Goal: Task Accomplishment & Management: Manage account settings

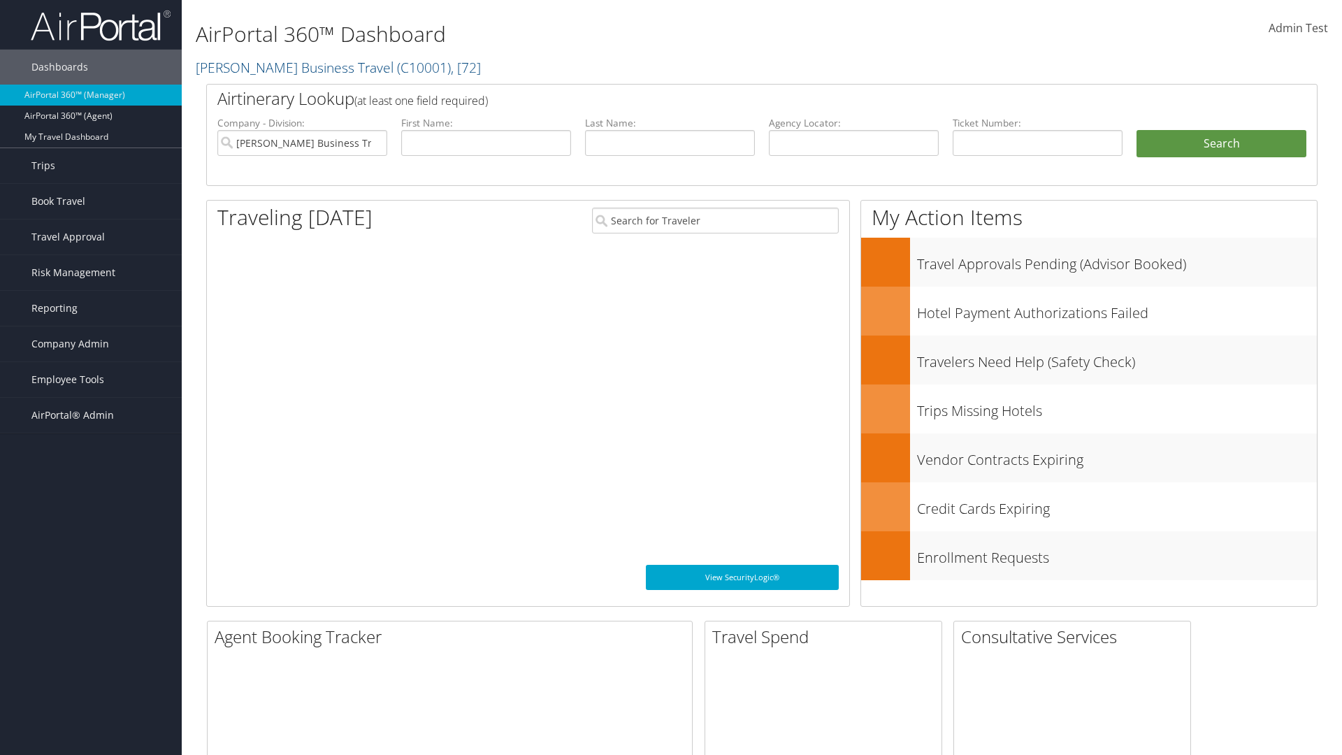
click at [91, 344] on span "Company Admin" at bounding box center [70, 343] width 78 height 35
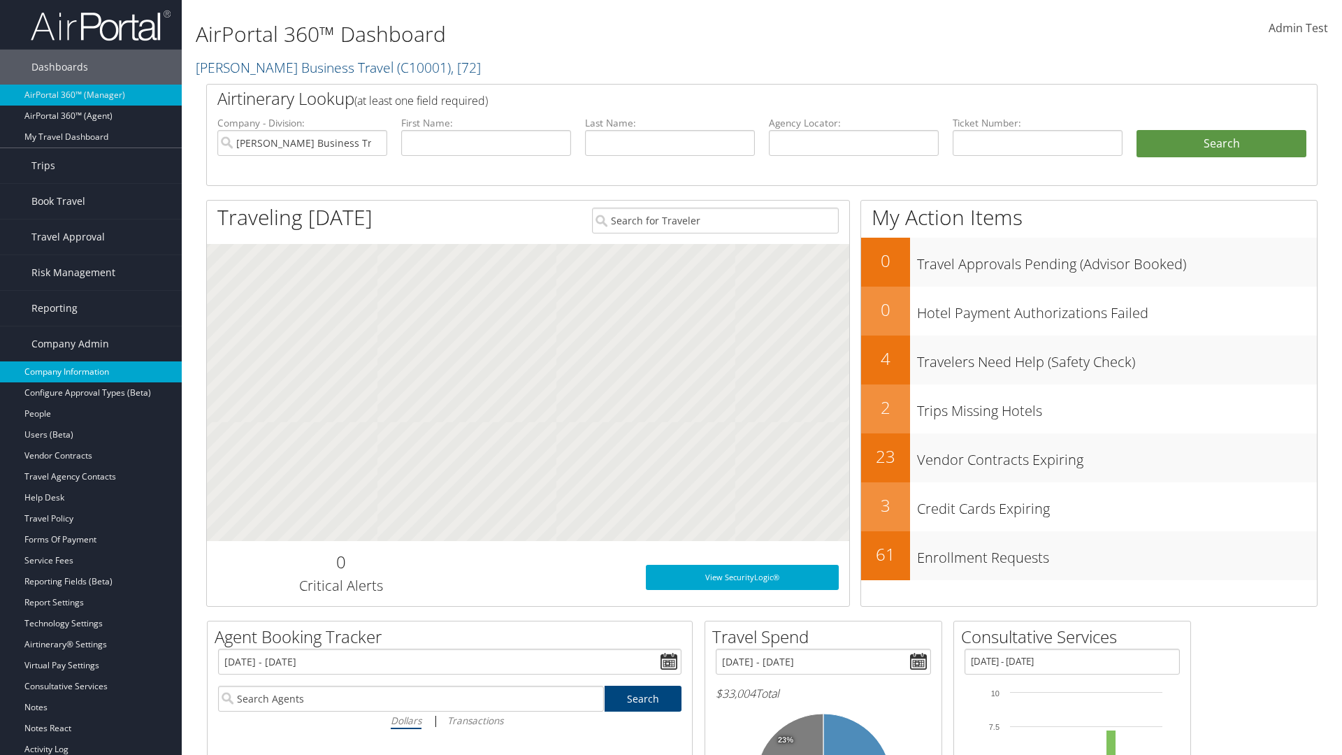
click at [91, 372] on link "Company Information" at bounding box center [91, 371] width 182 height 21
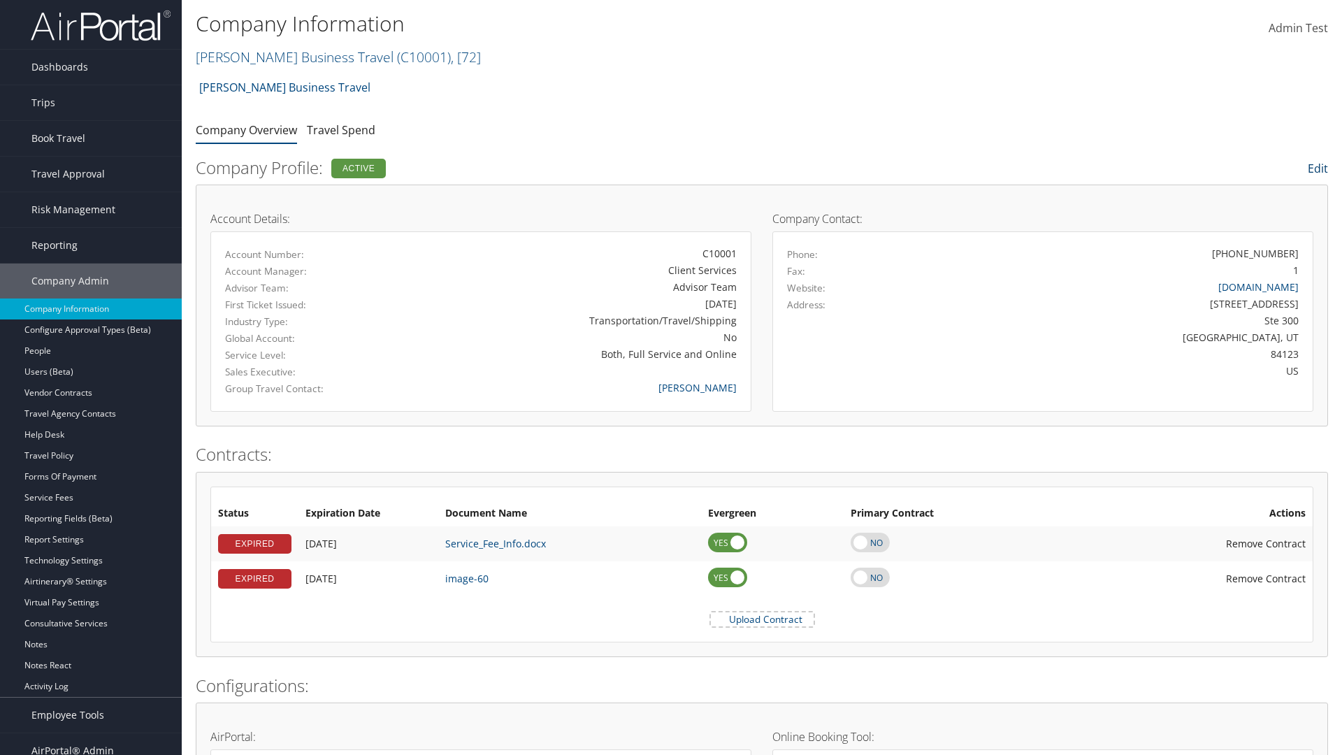
click at [1316, 168] on link "Edit" at bounding box center [1317, 168] width 20 height 15
select select
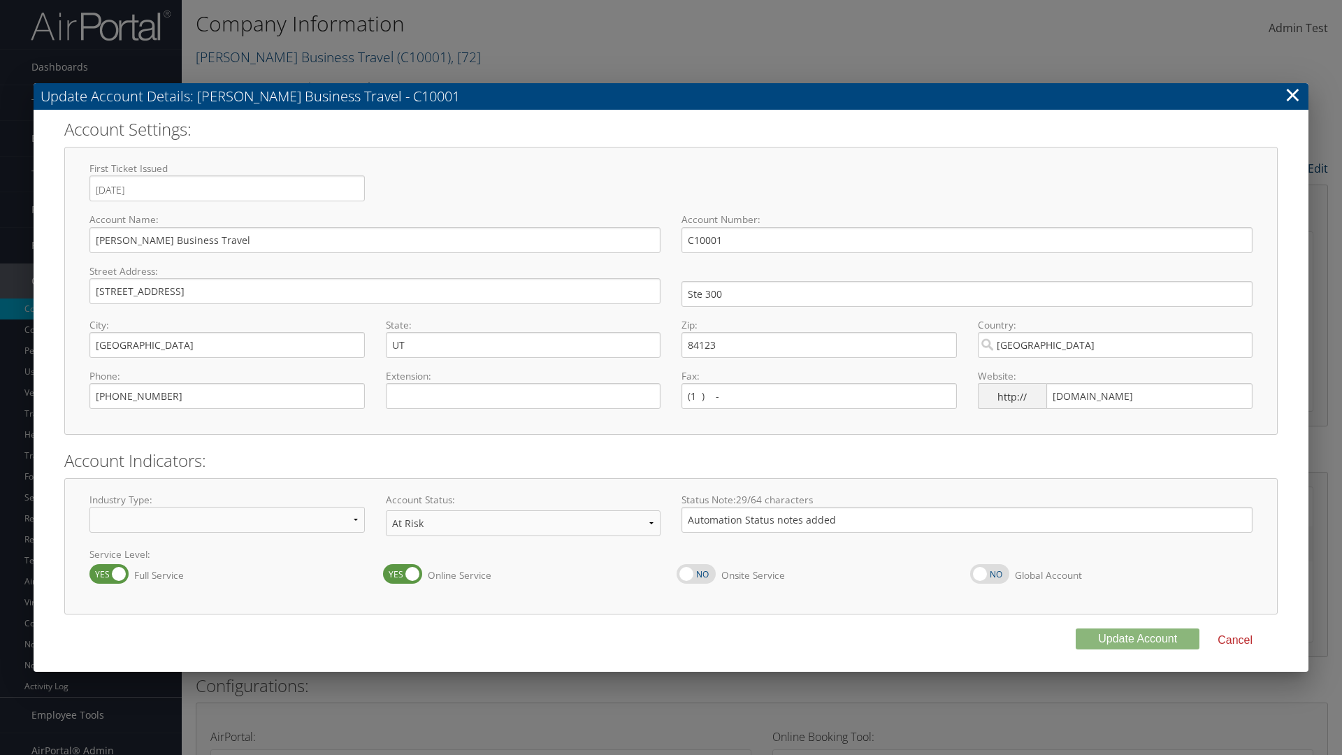
select select "8"
